Goal: Find specific fact: Find specific fact

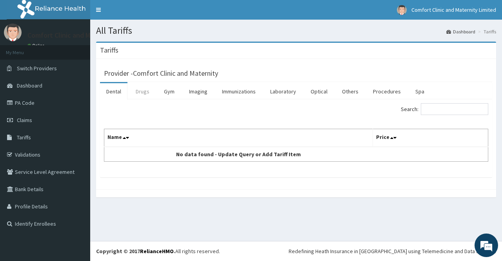
click at [147, 90] on link "Drugs" at bounding box center [142, 91] width 26 height 16
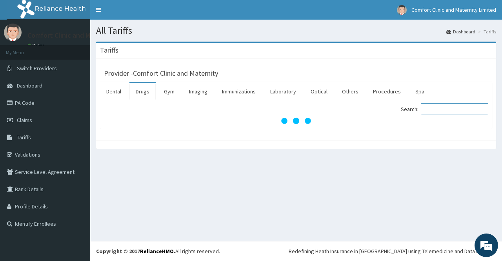
click at [452, 109] on input "Search:" at bounding box center [454, 109] width 67 height 12
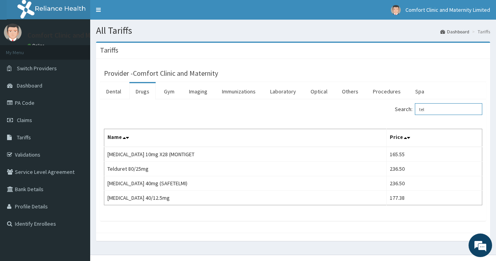
type input "tel"
click at [27, 103] on link "PA Code" at bounding box center [45, 102] width 90 height 17
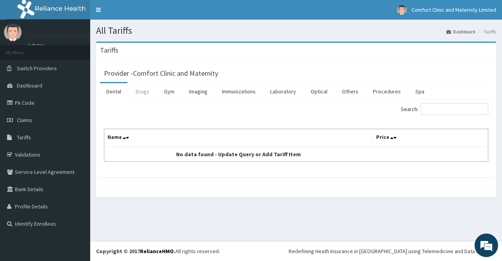
click at [144, 89] on link "Drugs" at bounding box center [142, 91] width 26 height 16
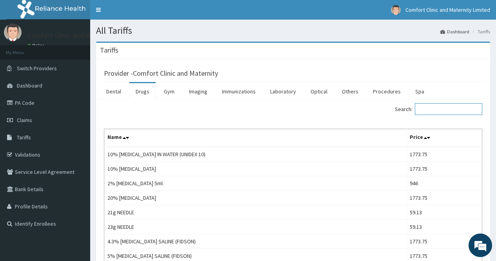
click at [446, 112] on input "Search:" at bounding box center [448, 109] width 67 height 12
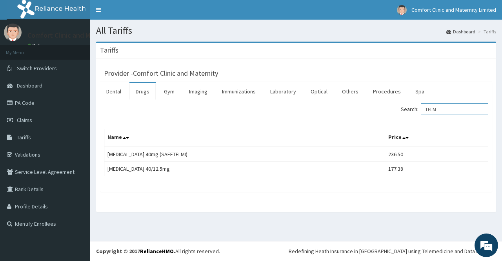
type input "TELM"
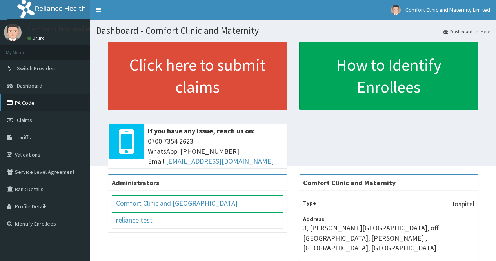
click at [34, 101] on link "PA Code" at bounding box center [45, 102] width 90 height 17
